Goal: Find specific page/section: Find specific page/section

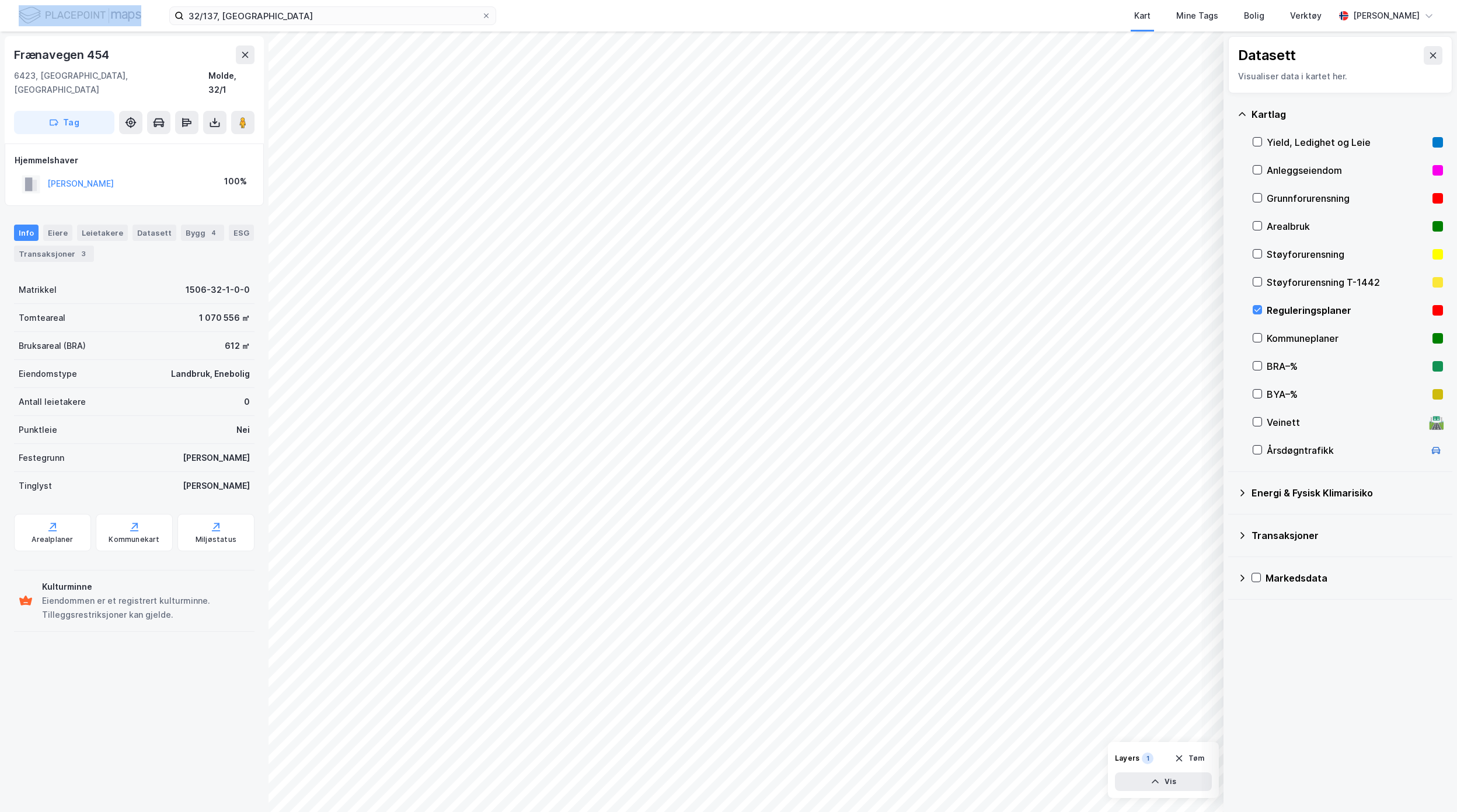
drag, startPoint x: 218, startPoint y: 13, endPoint x: 89, endPoint y: 8, distance: 129.1
click at [89, 8] on div "32/137, Molde Kart Mine Tags Bolig Verktøy [PERSON_NAME]" at bounding box center [728, 15] width 1457 height 31
click at [102, 663] on div "Frænavegen 454 6423, [GEOGRAPHIC_DATA], [GEOGRAPHIC_DATA] [GEOGRAPHIC_DATA], 32…" at bounding box center [134, 421] width 268 height 781
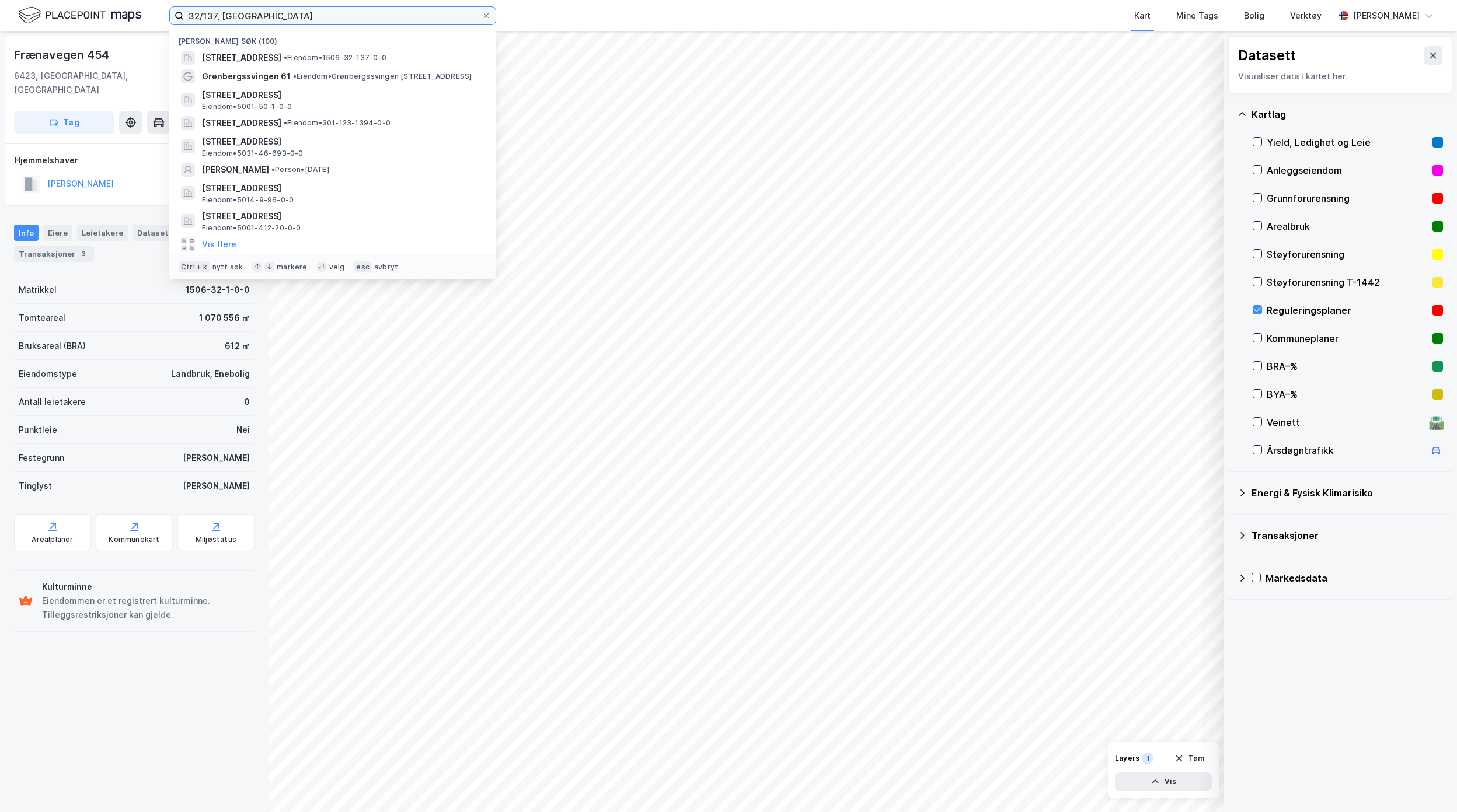
drag, startPoint x: 276, startPoint y: 21, endPoint x: 153, endPoint y: 15, distance: 123.1
click at [153, 15] on div "32/137, Molde Nylige søk (100) [STREET_ADDRESS] • Eiendom • 1506-32-137-0-0 Grø…" at bounding box center [728, 15] width 1457 height 31
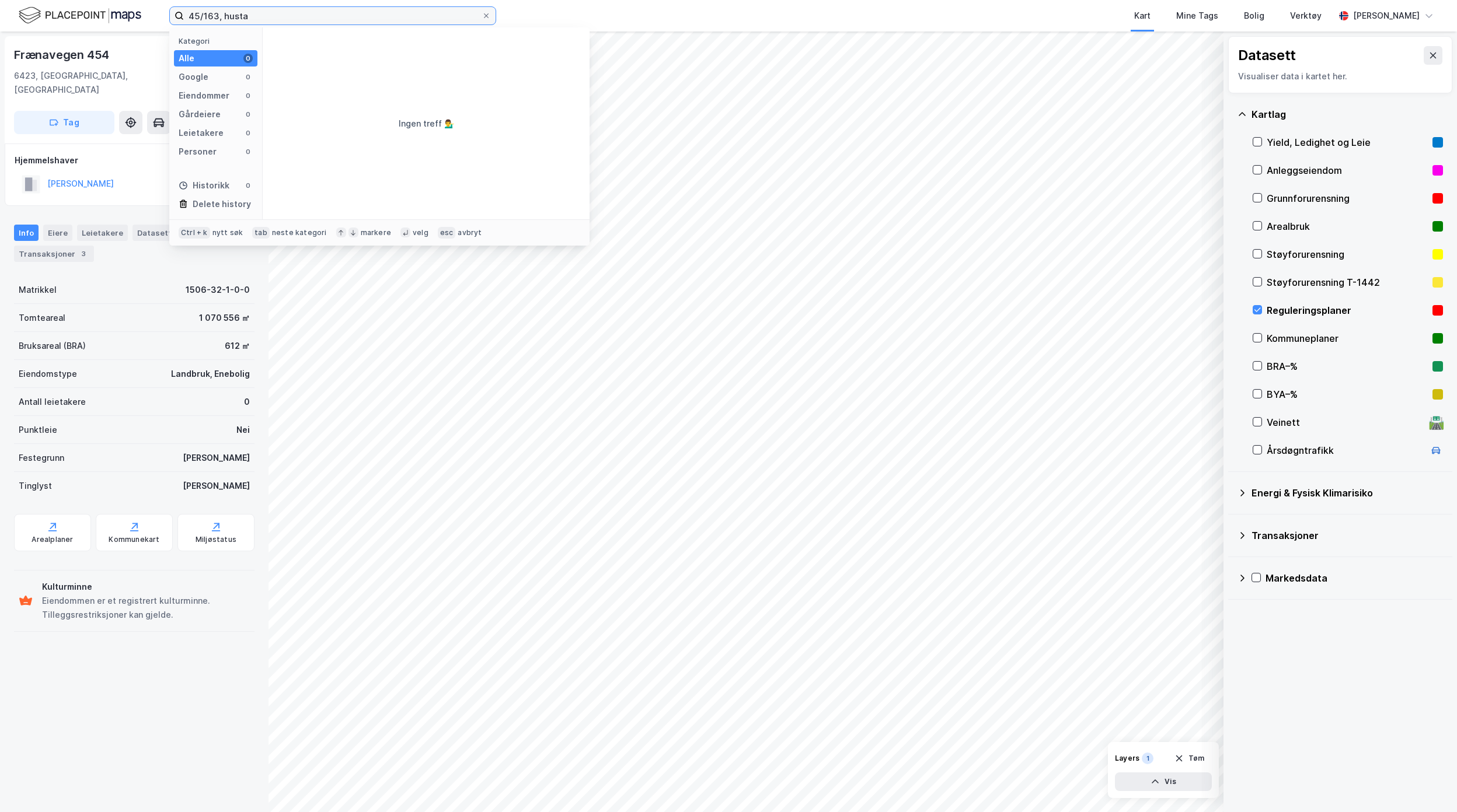
click at [196, 17] on input "45/163, husta" at bounding box center [333, 15] width 298 height 17
click at [286, 15] on input "46/5, husta" at bounding box center [333, 15] width 298 height 17
type input "46/5, hustadvika"
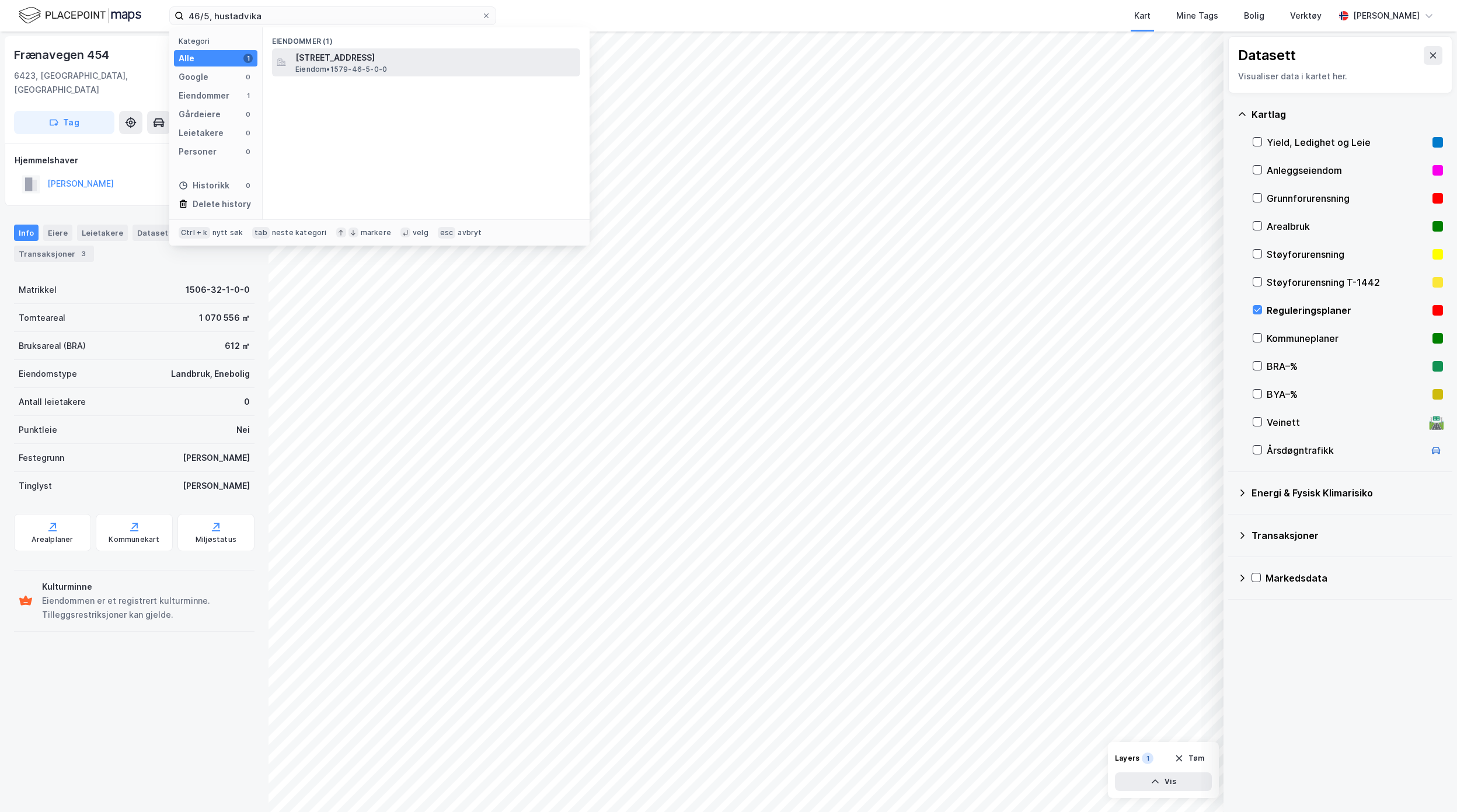
click at [336, 68] on span "Eiendom • 1579-46-5-0-0" at bounding box center [340, 69] width 91 height 10
